Goal: Task Accomplishment & Management: Use online tool/utility

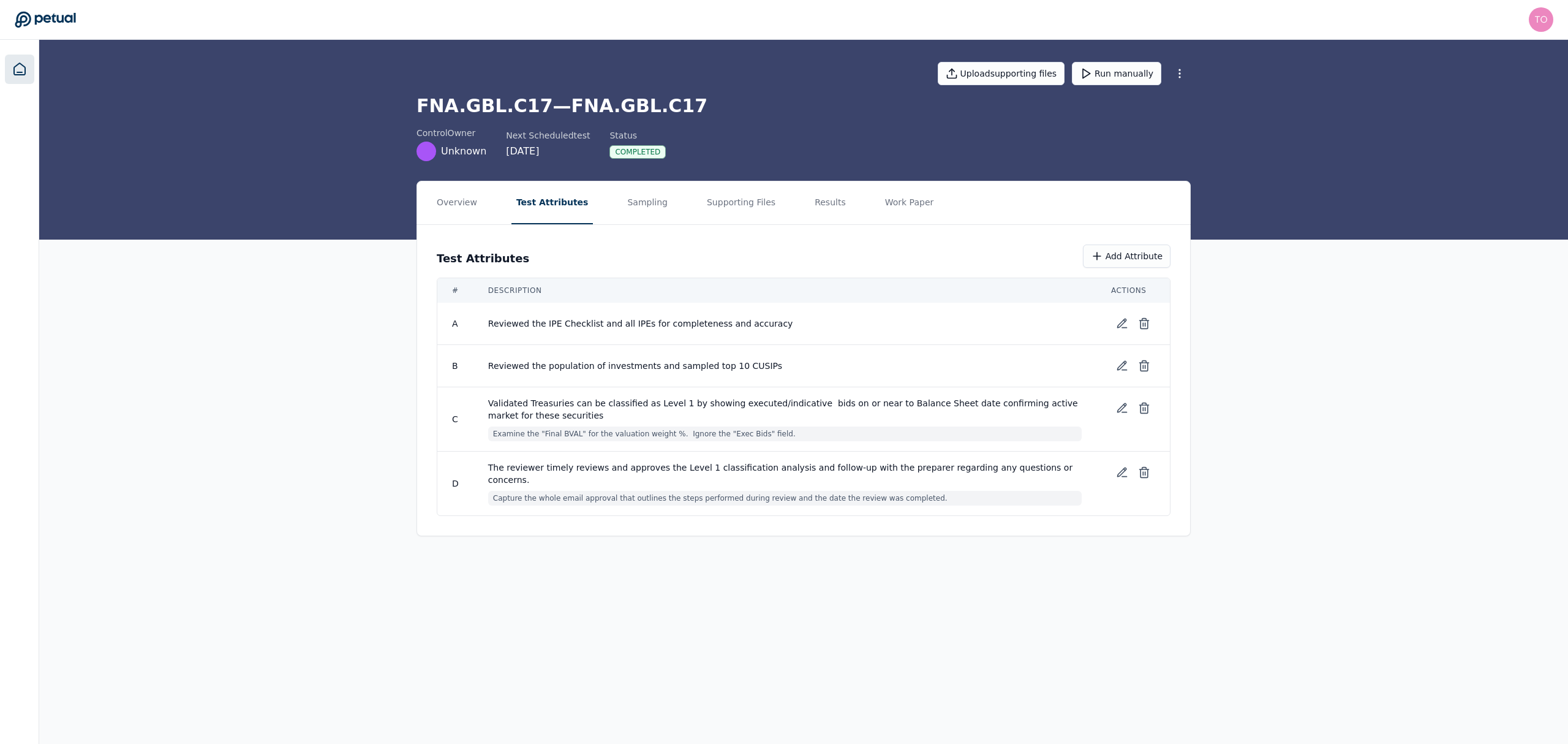
click at [23, 72] on icon at bounding box center [20, 70] width 14 height 14
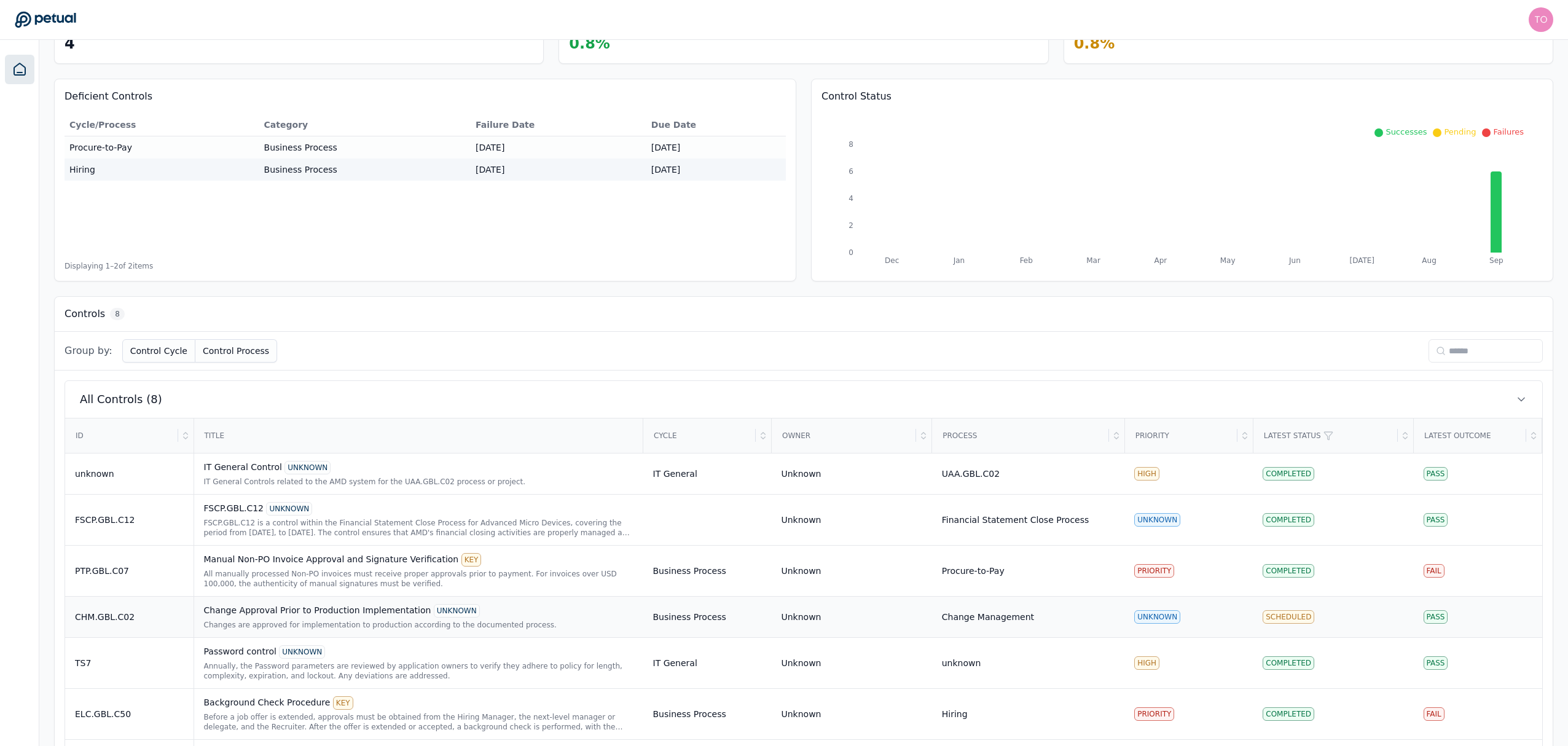
scroll to position [205, 0]
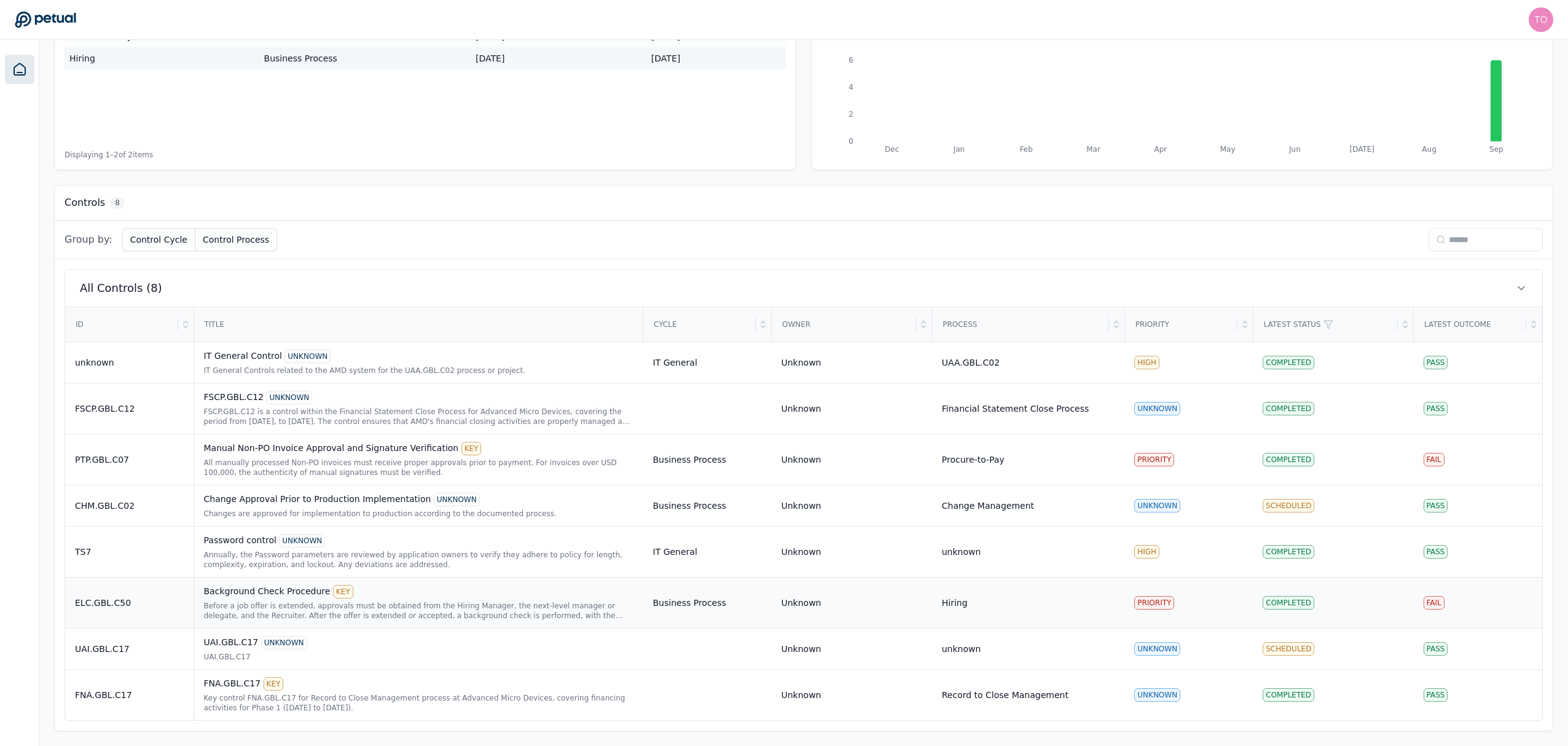
click at [485, 595] on div "Background Check Procedure KEY" at bounding box center [418, 591] width 429 height 14
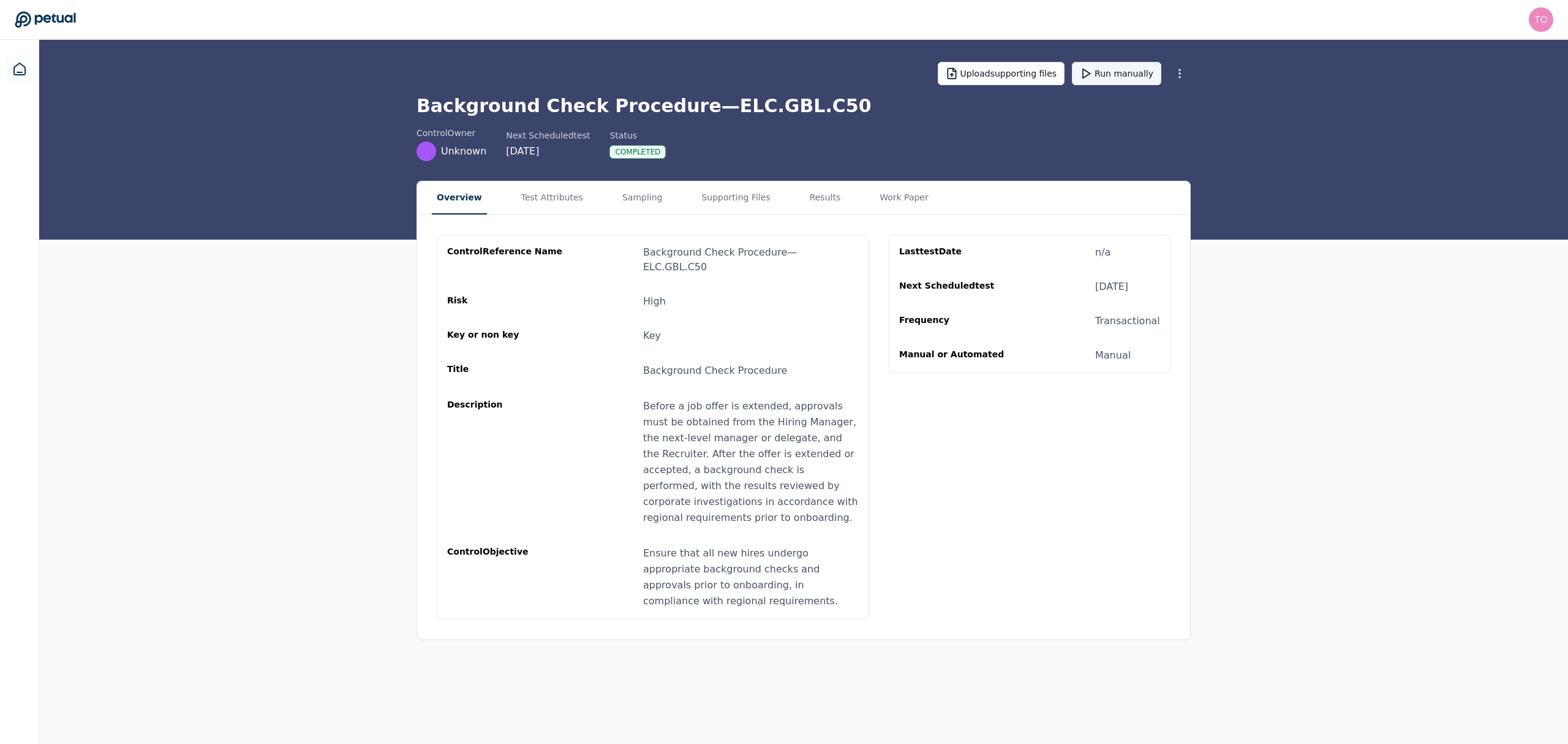
click at [1147, 62] on button "Run manually" at bounding box center [1116, 74] width 89 height 23
click at [13, 67] on icon at bounding box center [20, 70] width 14 height 14
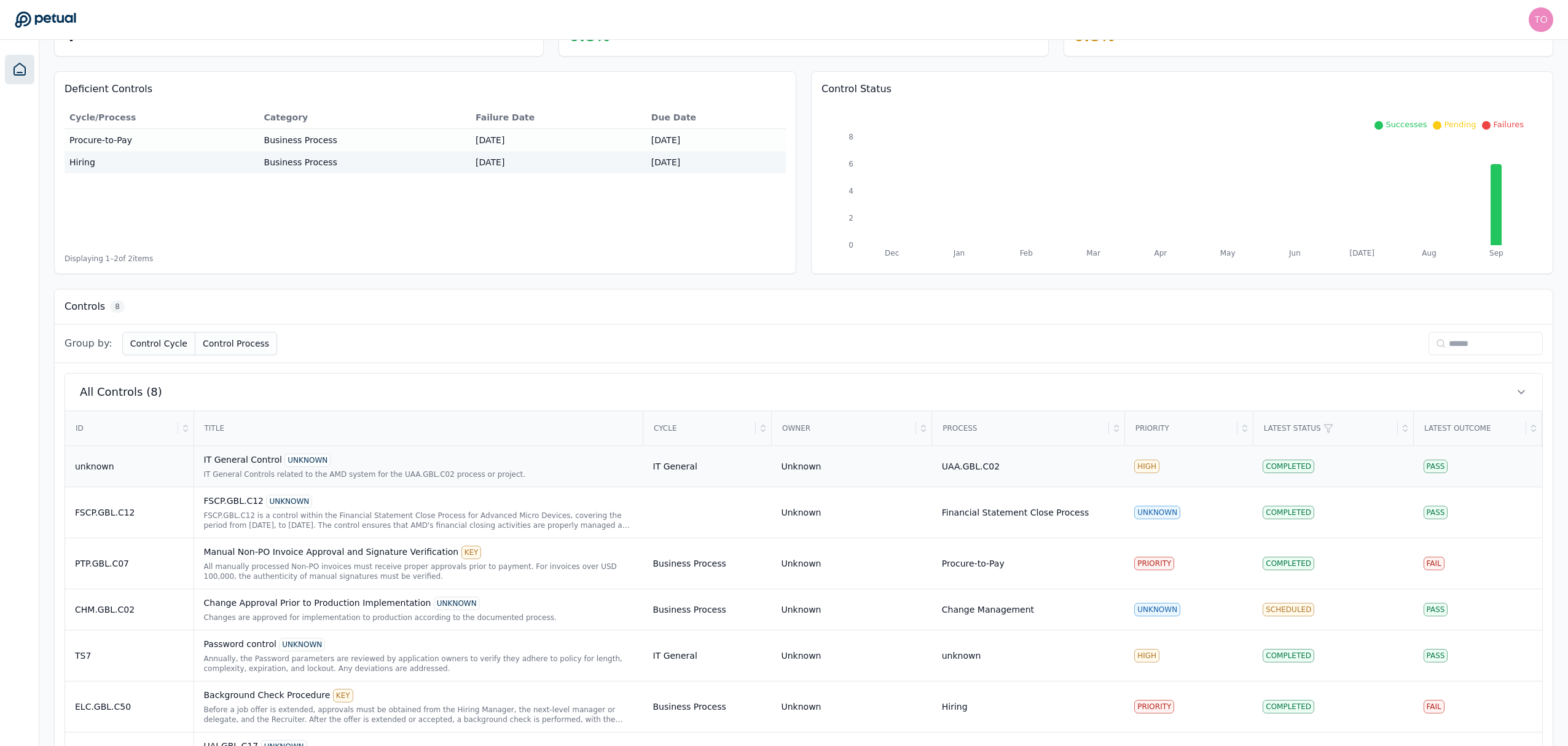
scroll to position [205, 0]
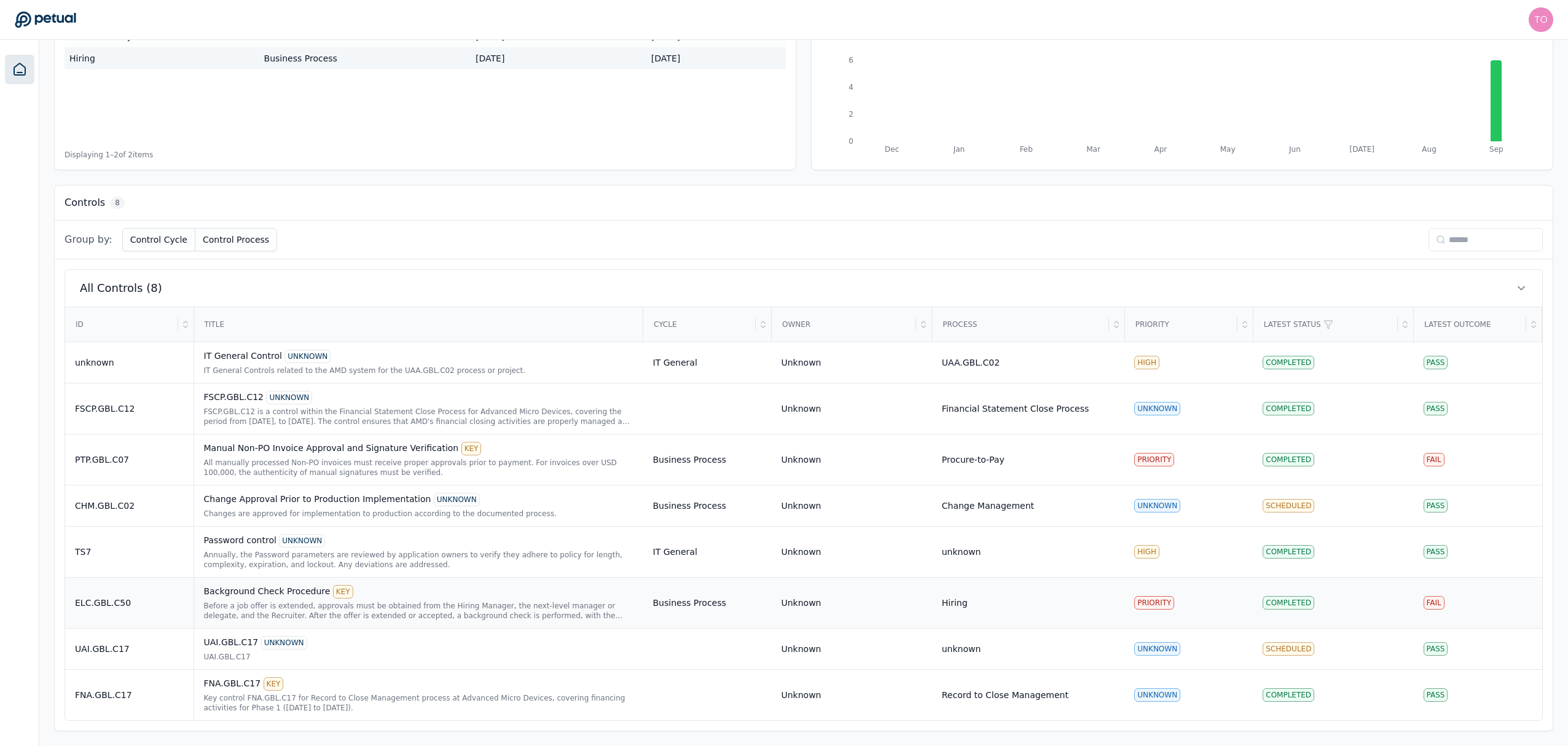
click at [418, 598] on div "Background Check Procedure KEY Before a job offer is extended, approvals must b…" at bounding box center [418, 602] width 429 height 35
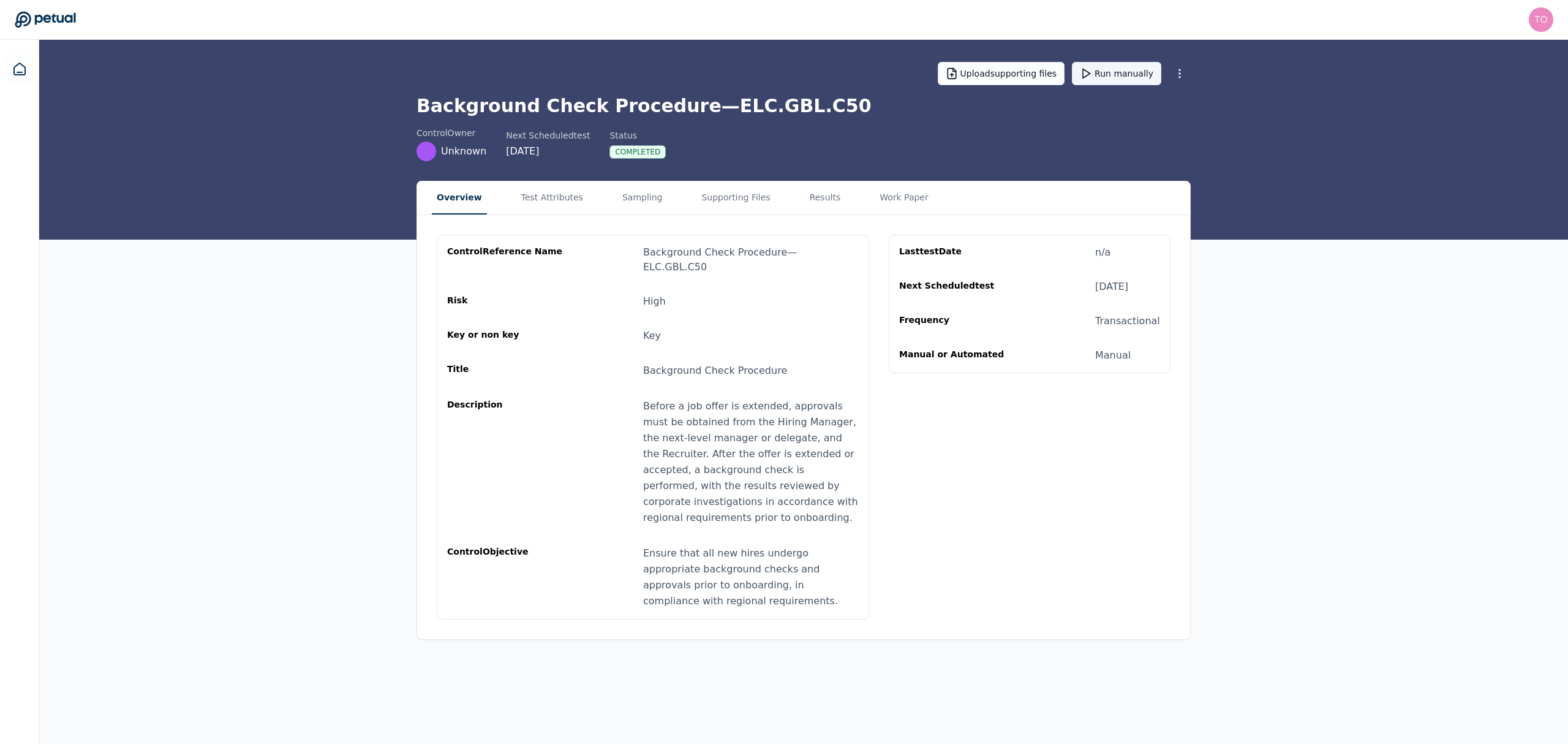
click at [1126, 72] on button "Run manually" at bounding box center [1116, 74] width 89 height 23
click at [25, 65] on icon at bounding box center [20, 70] width 14 height 14
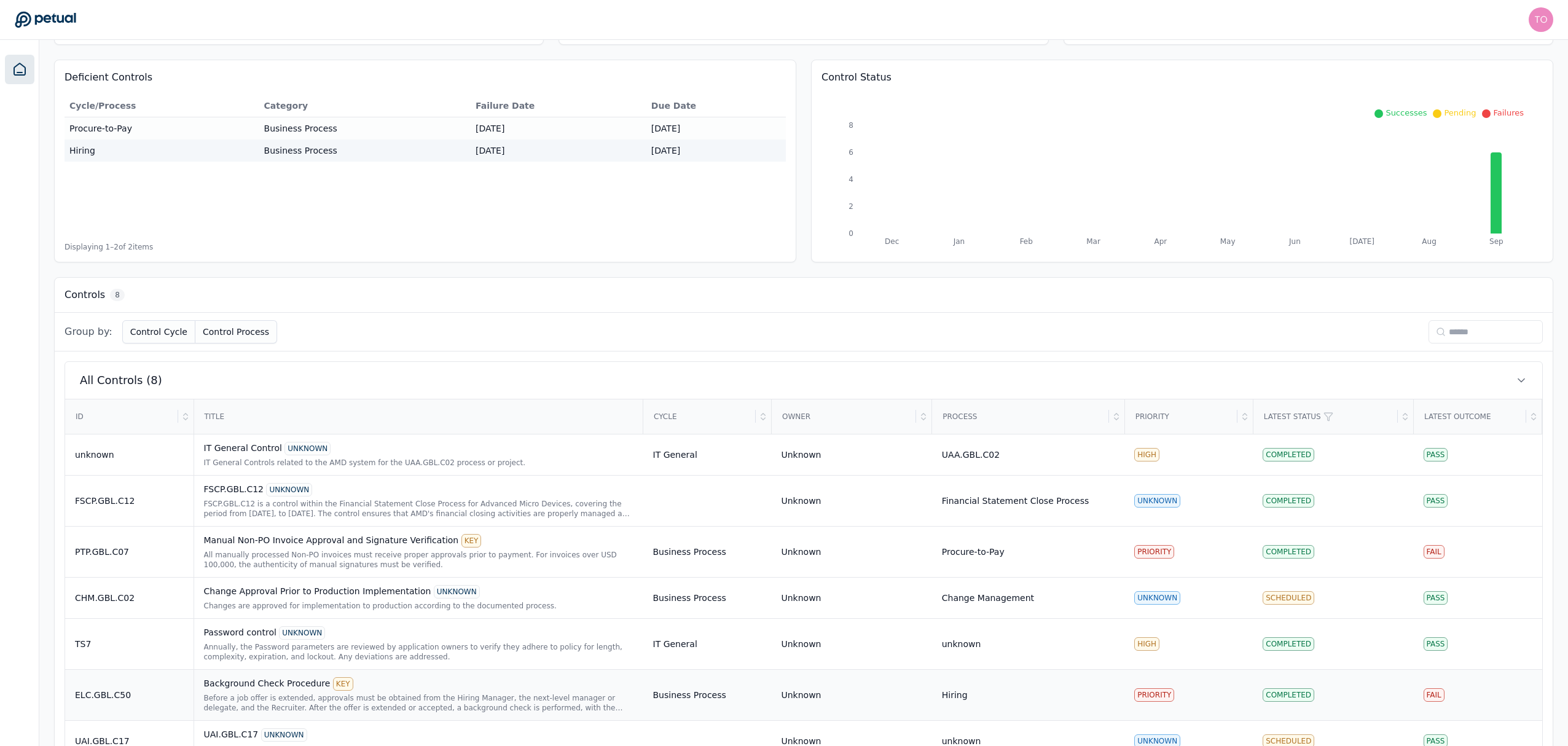
scroll to position [205, 0]
